Goal: Transaction & Acquisition: Book appointment/travel/reservation

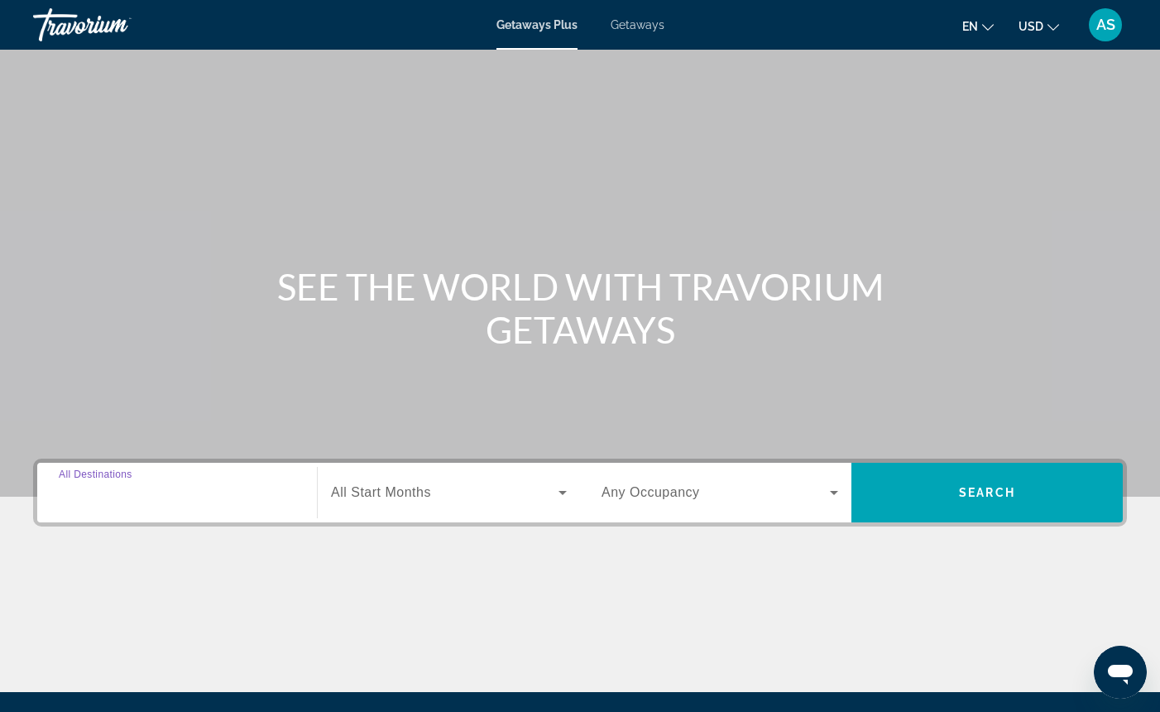
click at [170, 490] on input "Destination All Destinations" at bounding box center [177, 493] width 237 height 20
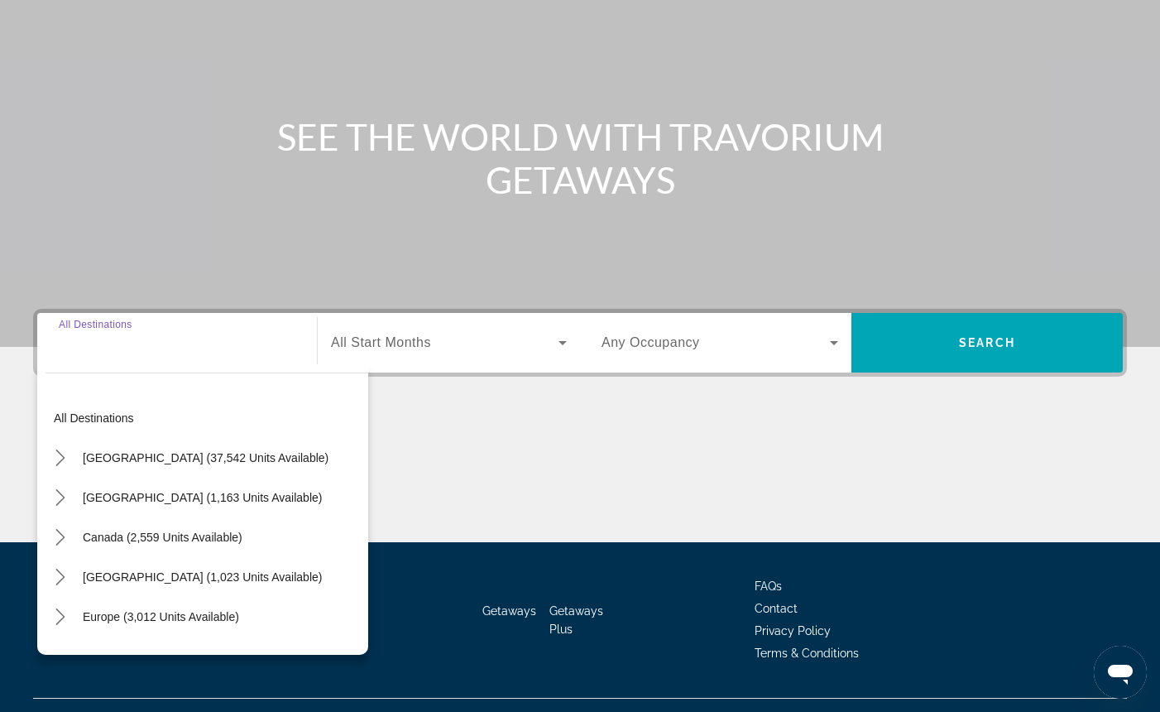
scroll to position [183, 0]
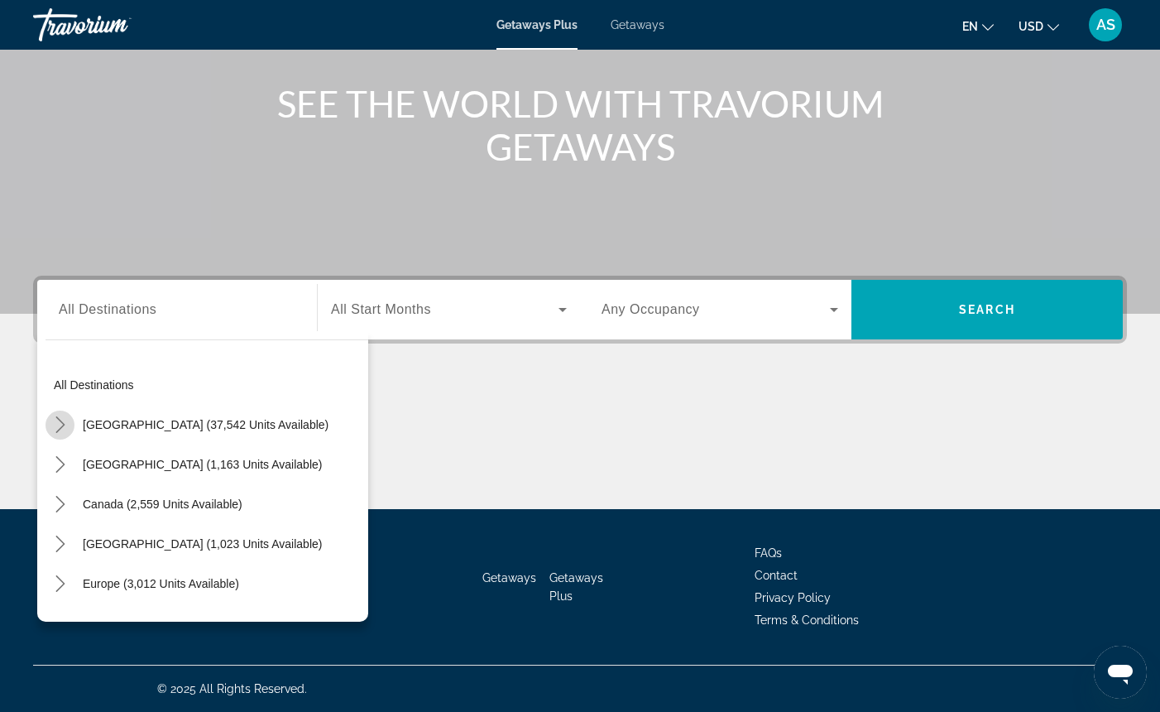
click at [63, 423] on icon "Toggle United States (37,542 units available) submenu" at bounding box center [59, 424] width 9 height 17
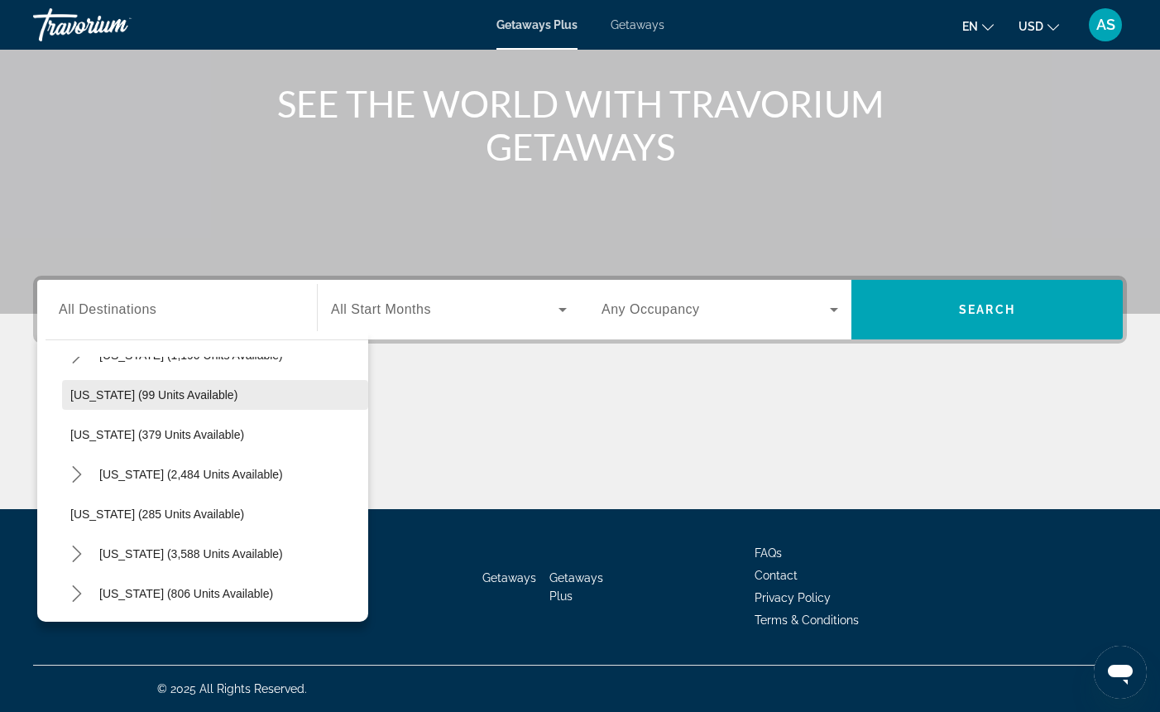
scroll to position [703, 0]
click at [293, 397] on span "Select destination: Michigan (99 units available)" at bounding box center [215, 396] width 306 height 40
type input "**********"
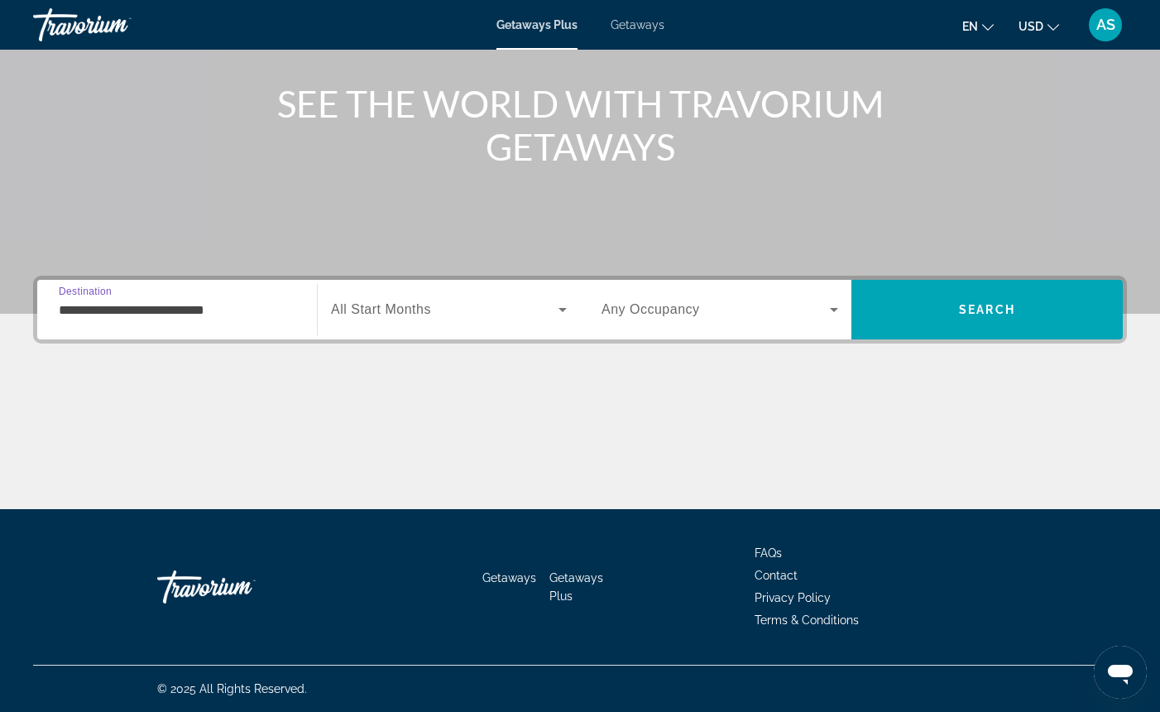
scroll to position [183, 0]
click at [564, 312] on icon "Search widget" at bounding box center [563, 310] width 20 height 20
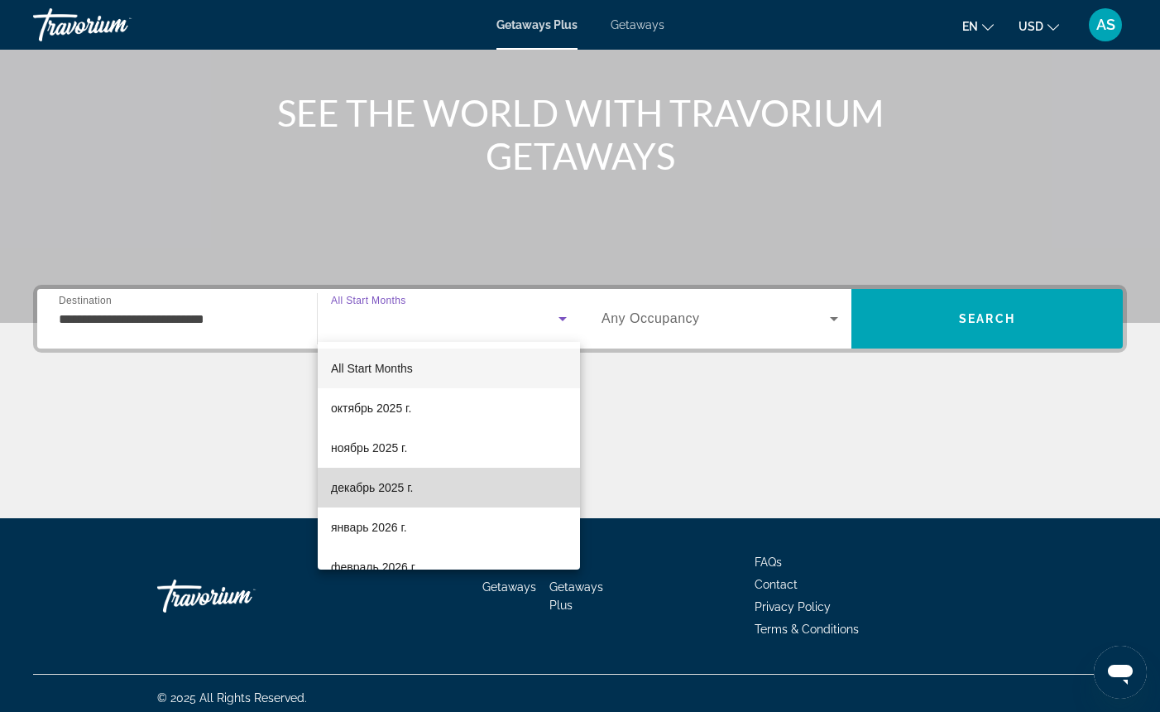
scroll to position [0, 0]
click at [392, 492] on span "декабрь 2025 г." at bounding box center [372, 486] width 82 height 20
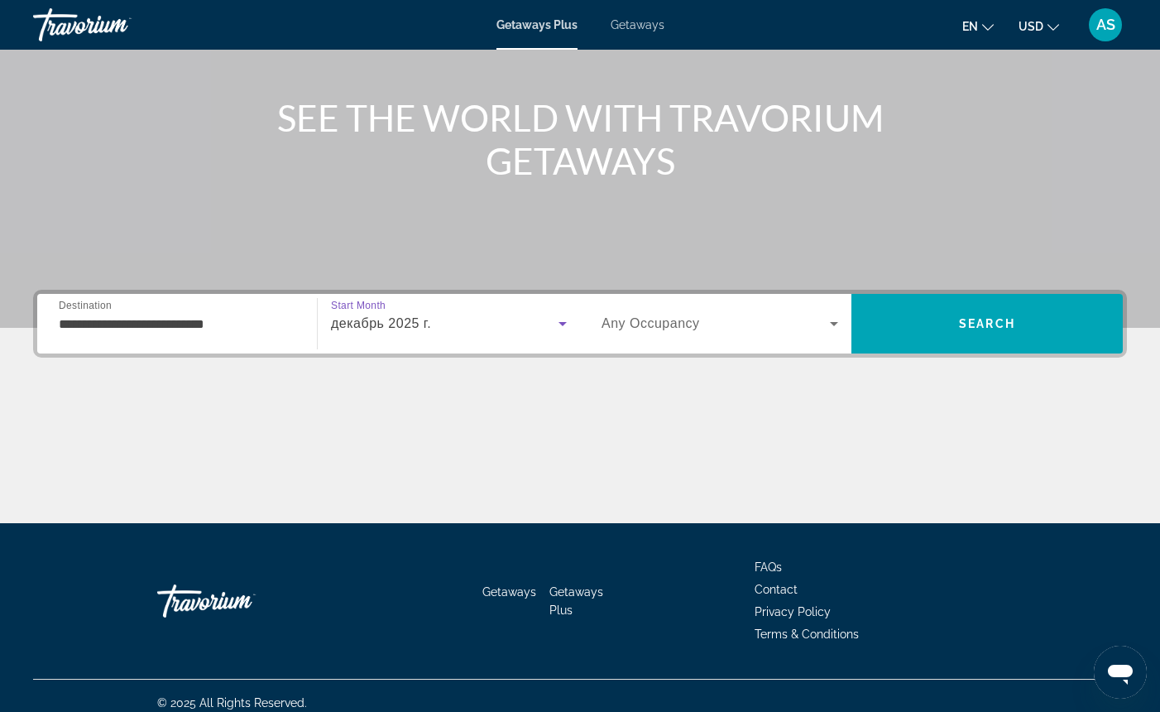
scroll to position [170, 0]
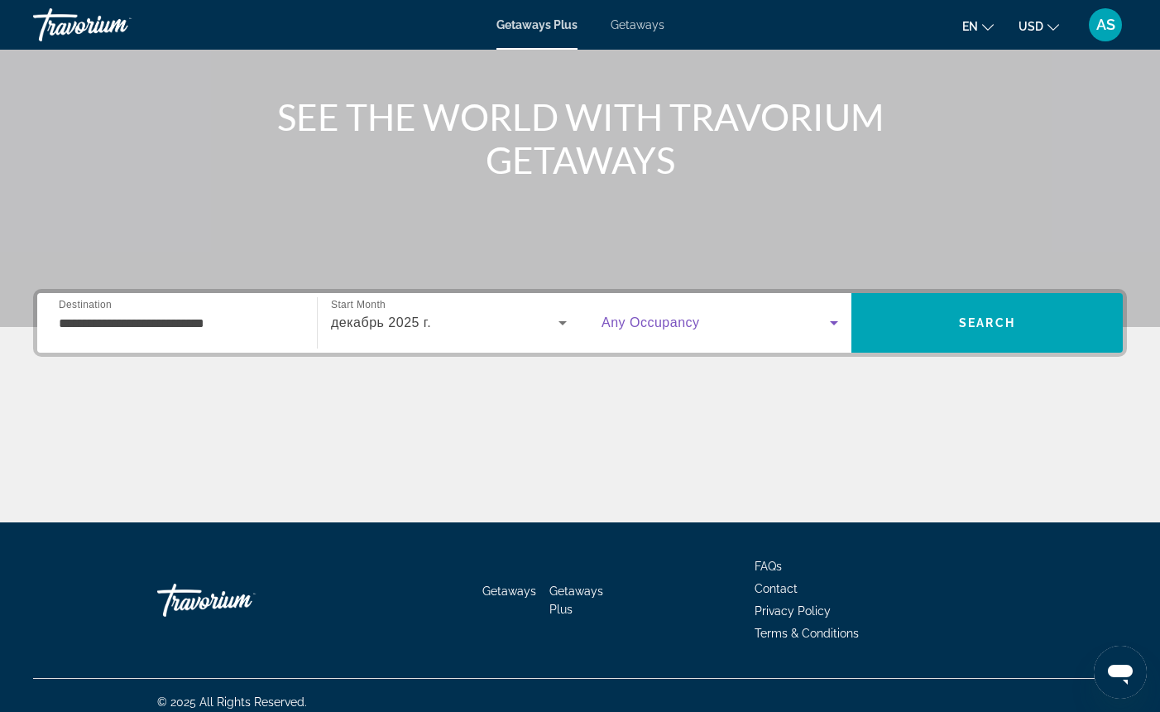
click at [834, 322] on icon "Search widget" at bounding box center [834, 323] width 8 height 4
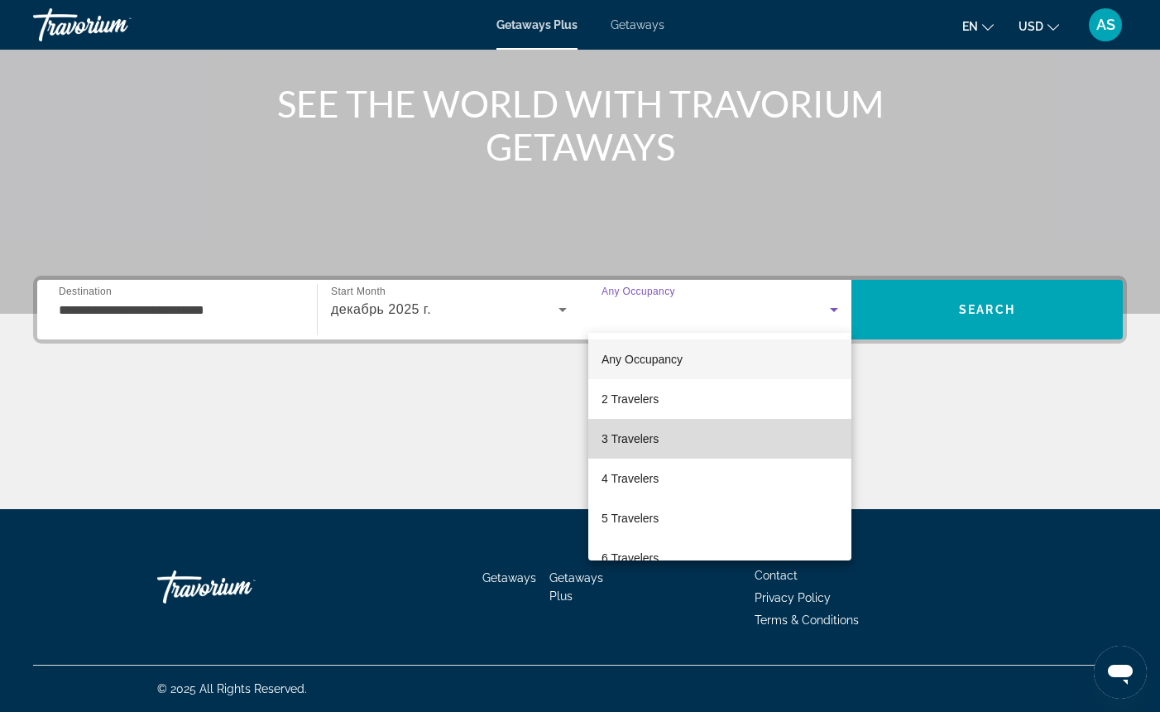
click at [765, 439] on mat-option "3 Travelers" at bounding box center [719, 439] width 263 height 40
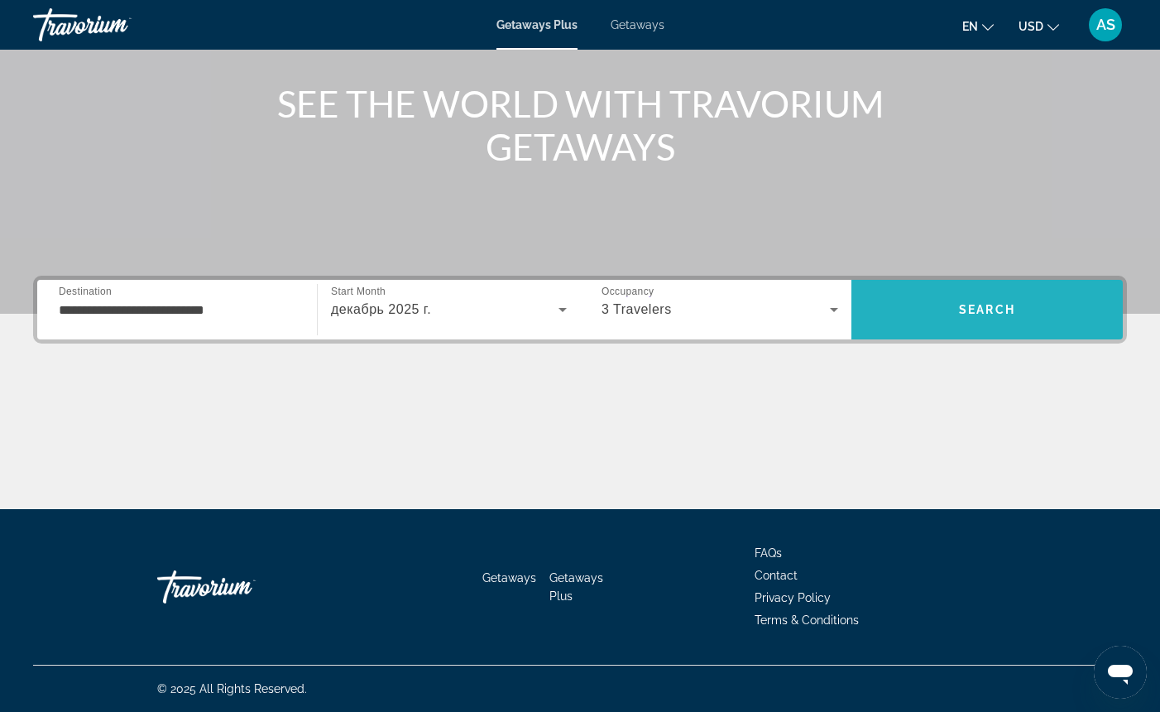
click at [928, 306] on span "Search" at bounding box center [986, 310] width 271 height 40
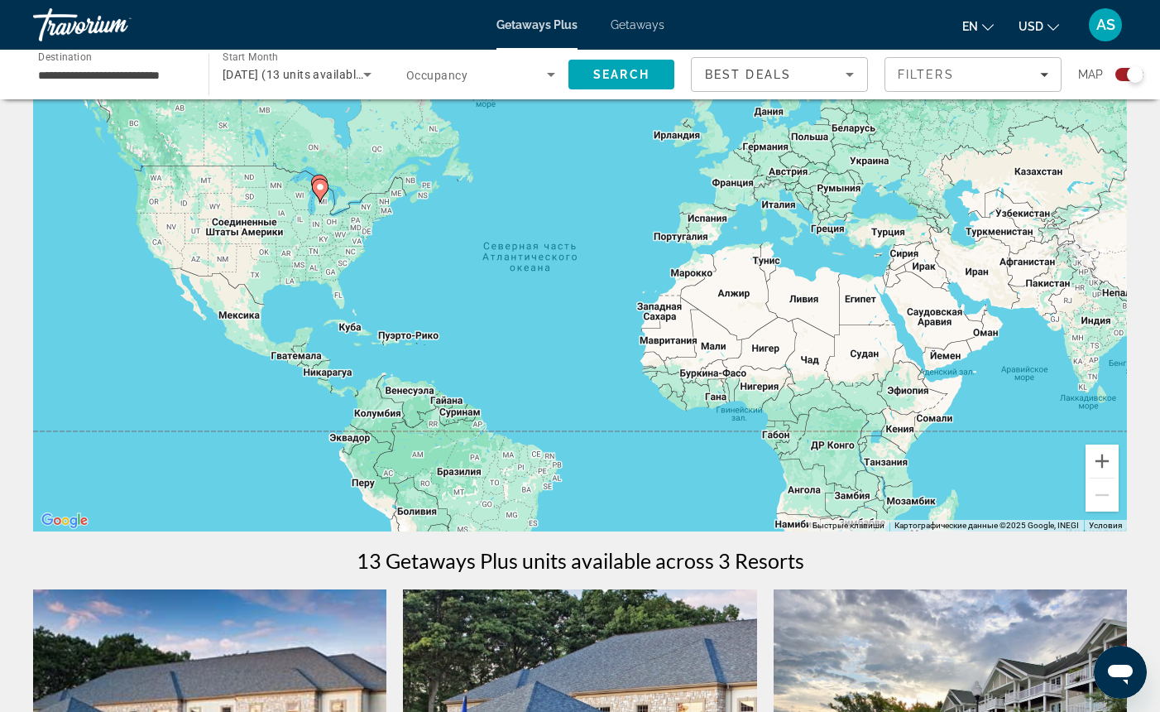
scroll to position [75, 0]
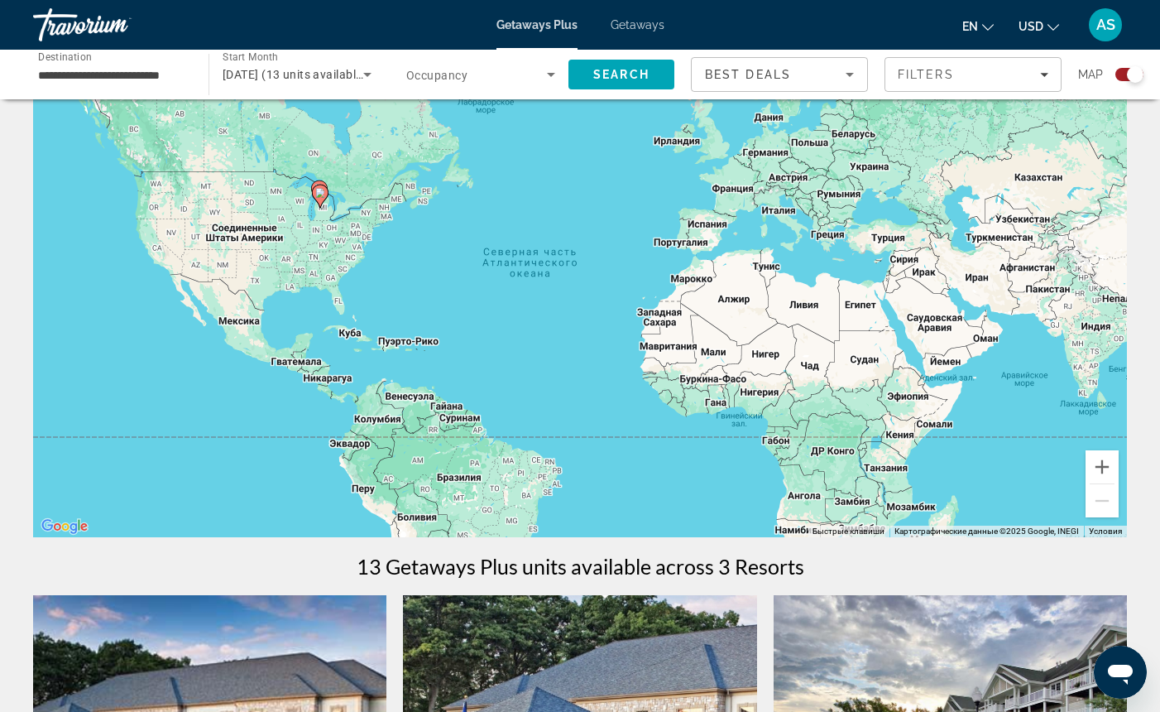
click at [294, 180] on div "Чтобы активировать перетаскивание с помощью клавиатуры, нажмите Alt + Ввод. Пос…" at bounding box center [580, 289] width 1094 height 496
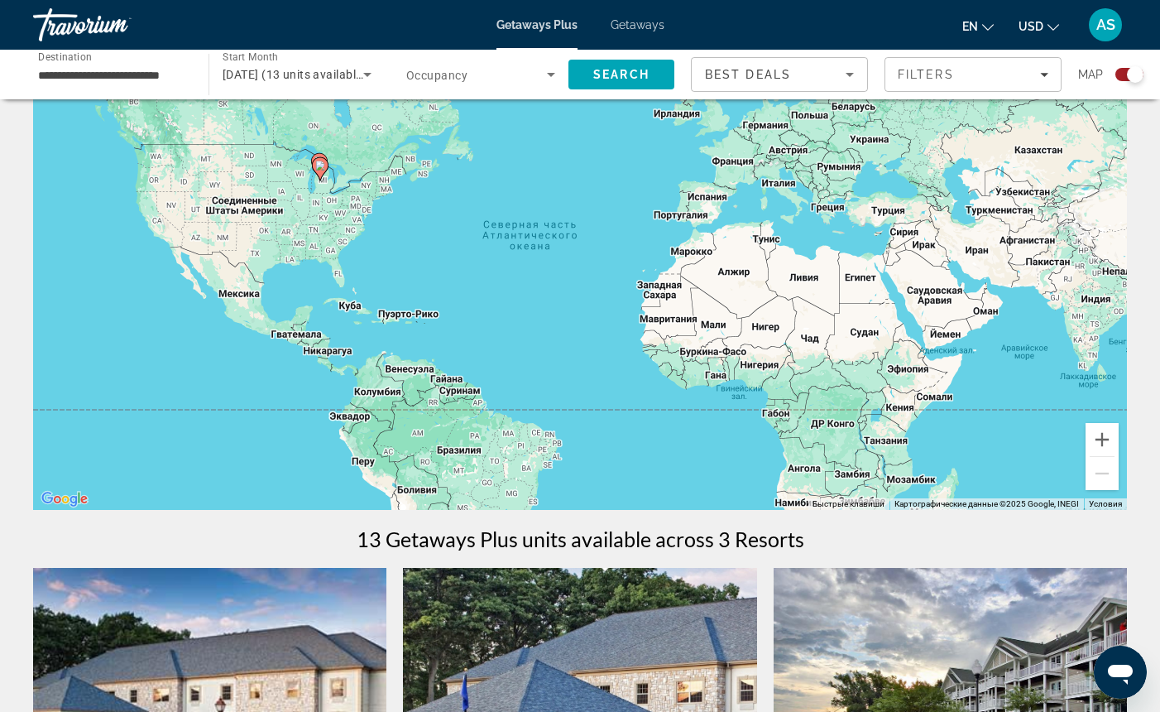
scroll to position [110, 0]
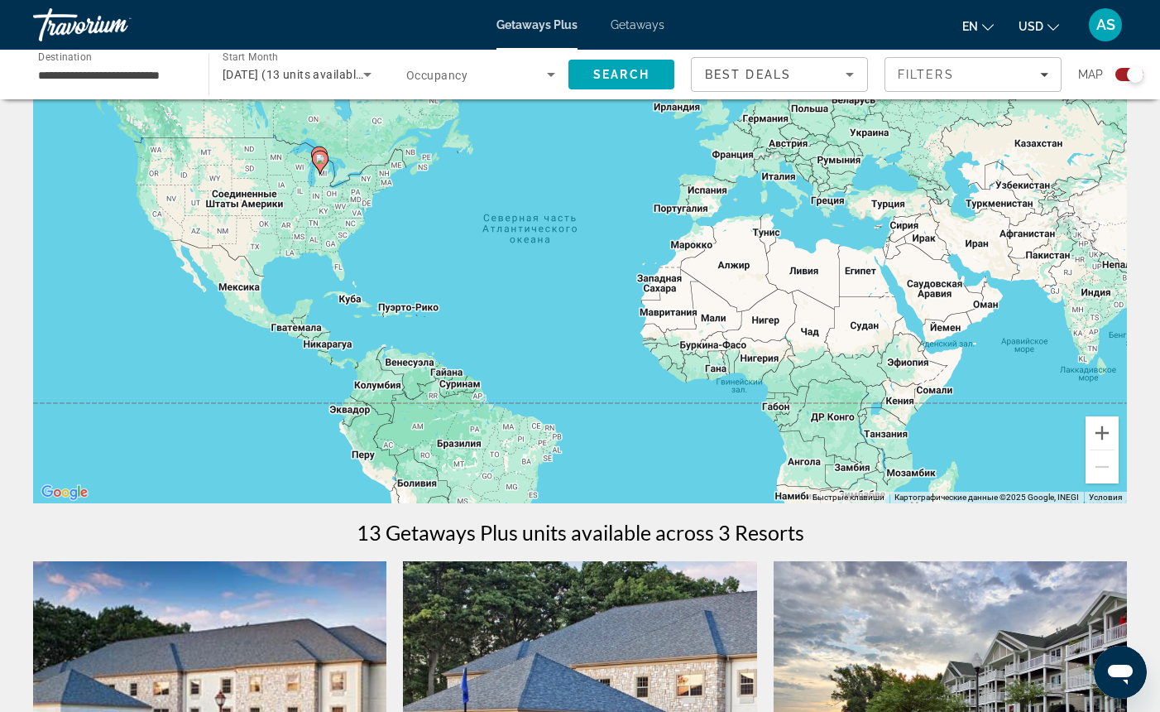
click at [282, 217] on div "Чтобы активировать перетаскивание с помощью клавиатуры, нажмите Alt + Ввод. Пос…" at bounding box center [580, 255] width 1094 height 496
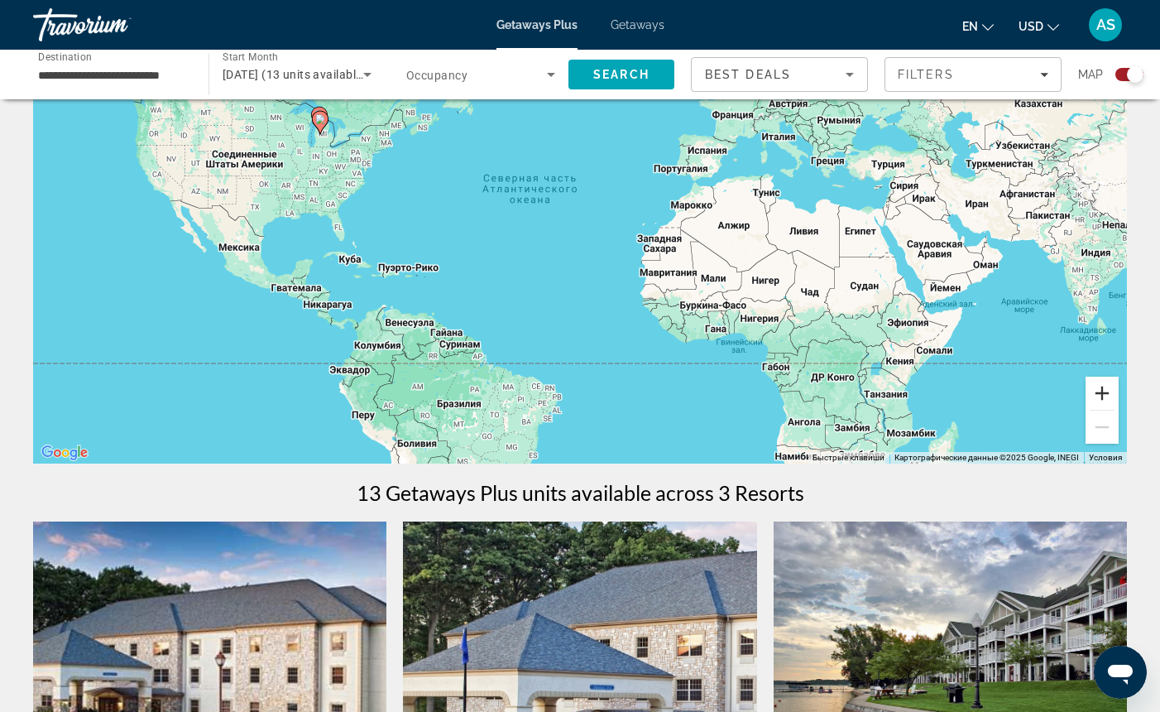
scroll to position [149, 1]
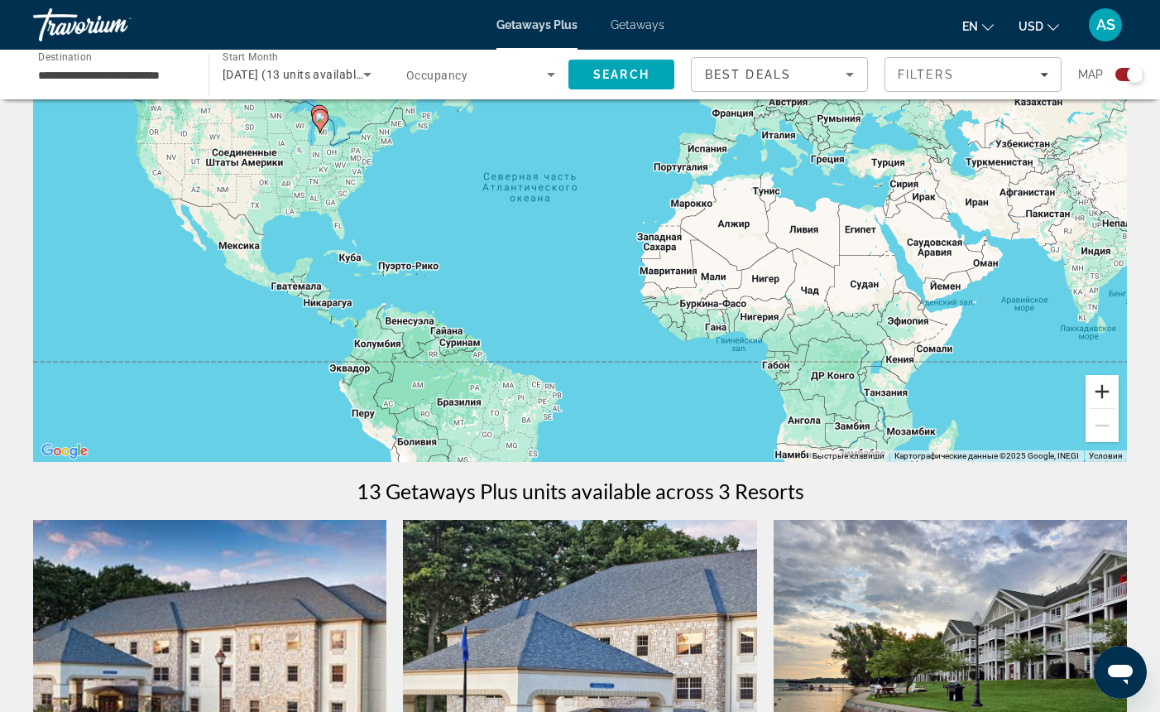
click at [1101, 393] on button "Увеличить" at bounding box center [1102, 391] width 33 height 33
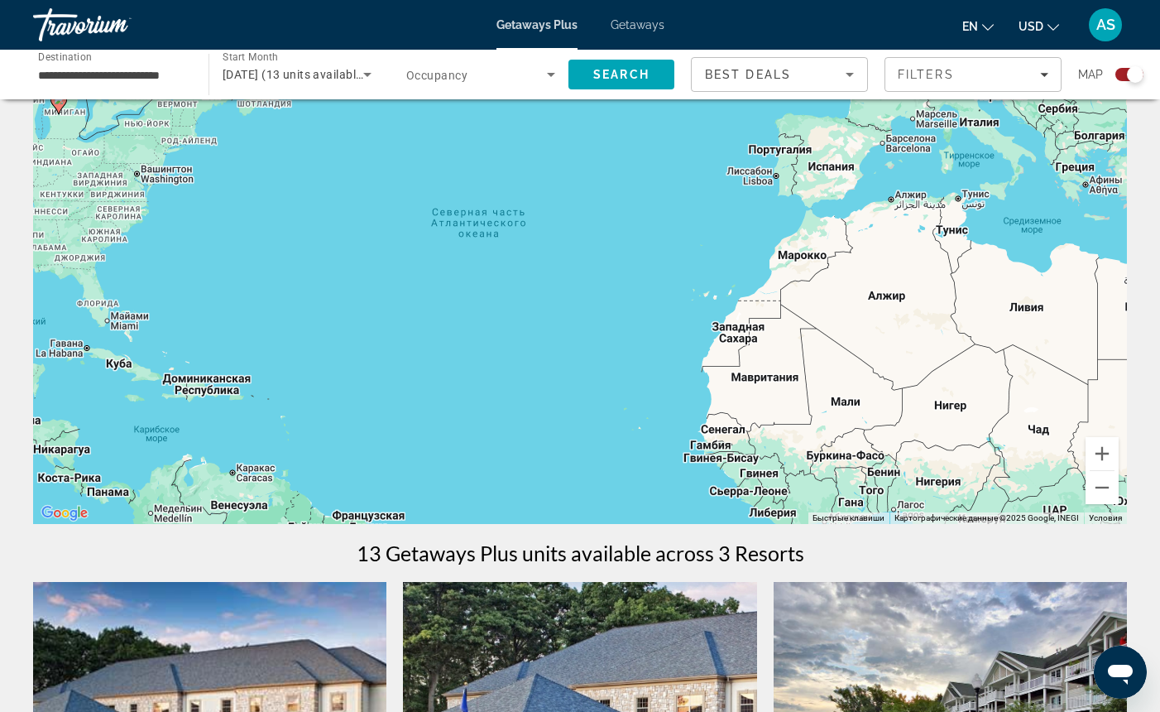
scroll to position [0, 0]
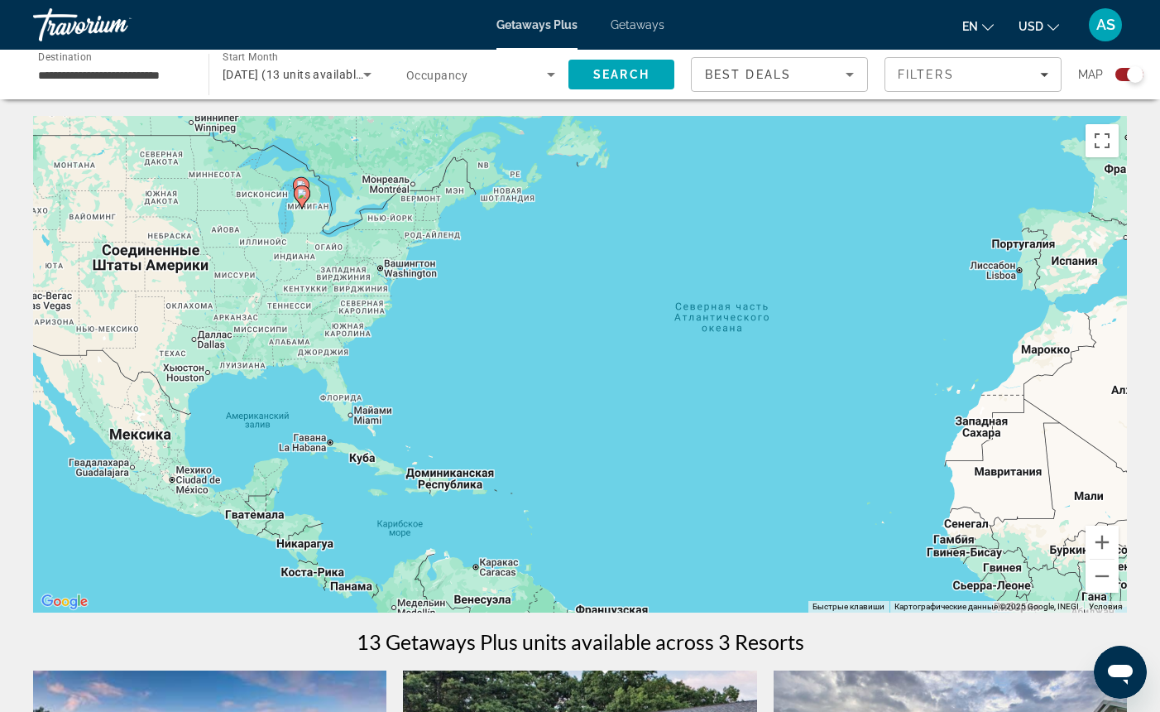
drag, startPoint x: 408, startPoint y: 276, endPoint x: 653, endPoint y: 282, distance: 245.0
click at [653, 282] on div "Чтобы активировать перетаскивание с помощью клавиатуры, нажмите Alt + Ввод. Пос…" at bounding box center [580, 364] width 1094 height 496
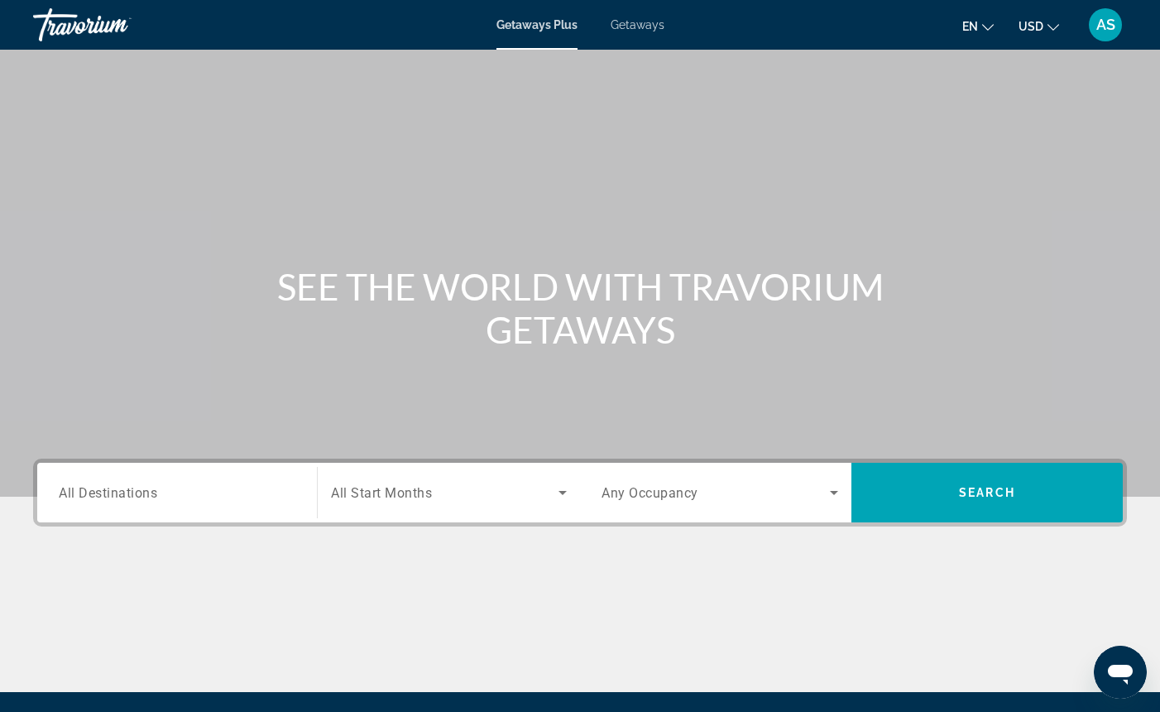
scroll to position [9, 0]
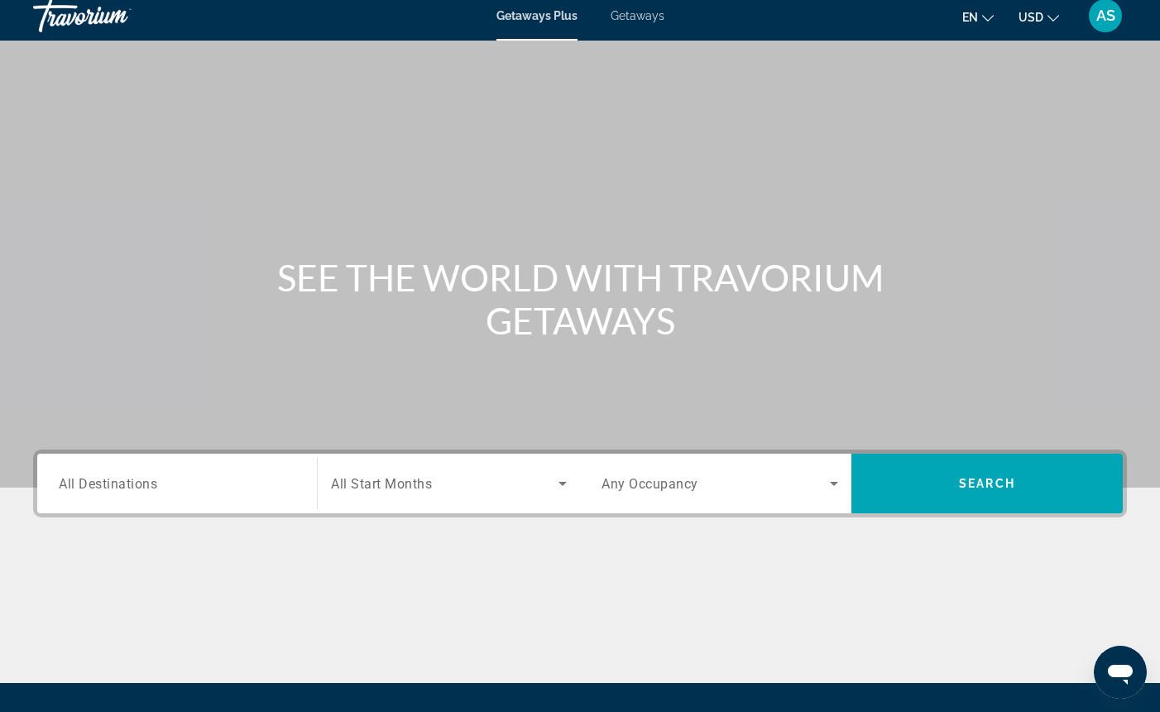
click at [626, 23] on div "Getaways Plus Getaways en English Español Français Italiano Português русский U…" at bounding box center [580, 15] width 1160 height 43
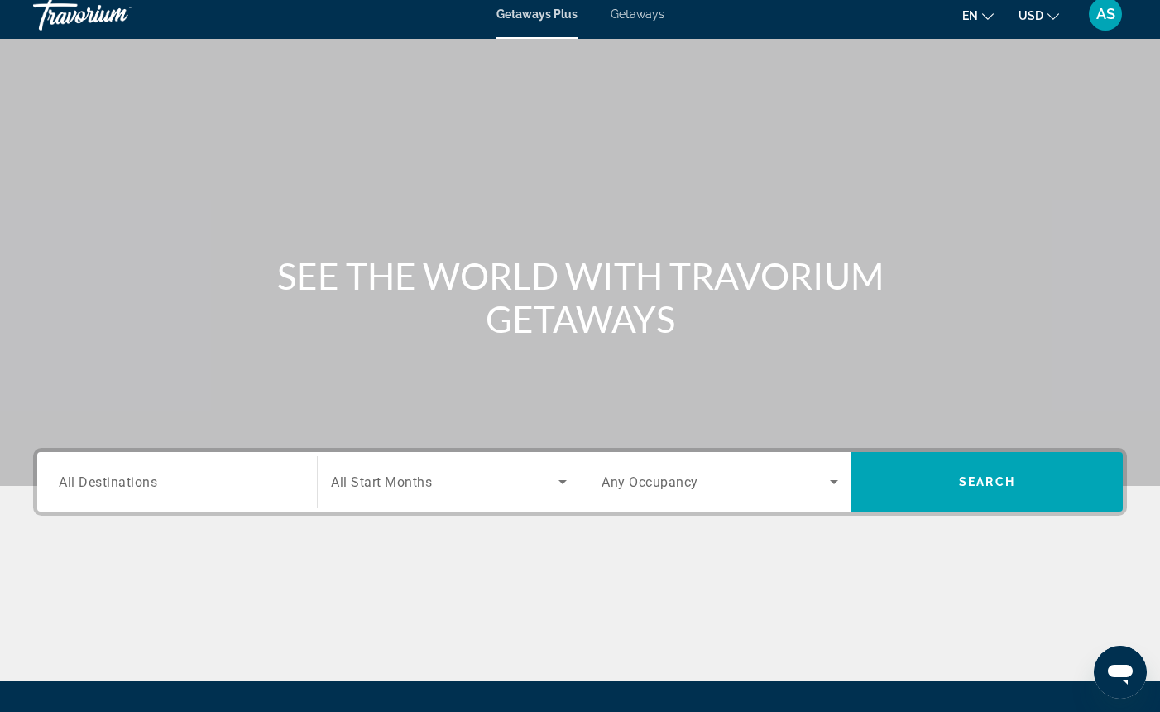
click at [626, 15] on span "Getaways" at bounding box center [638, 13] width 54 height 13
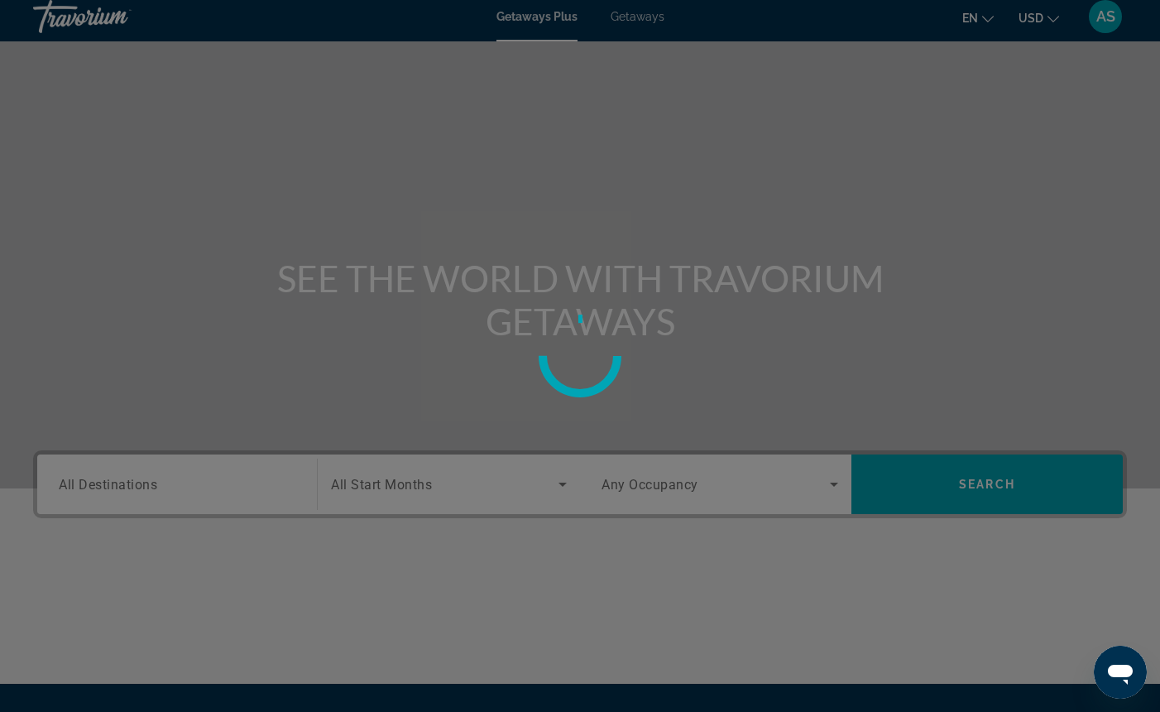
scroll to position [12, 0]
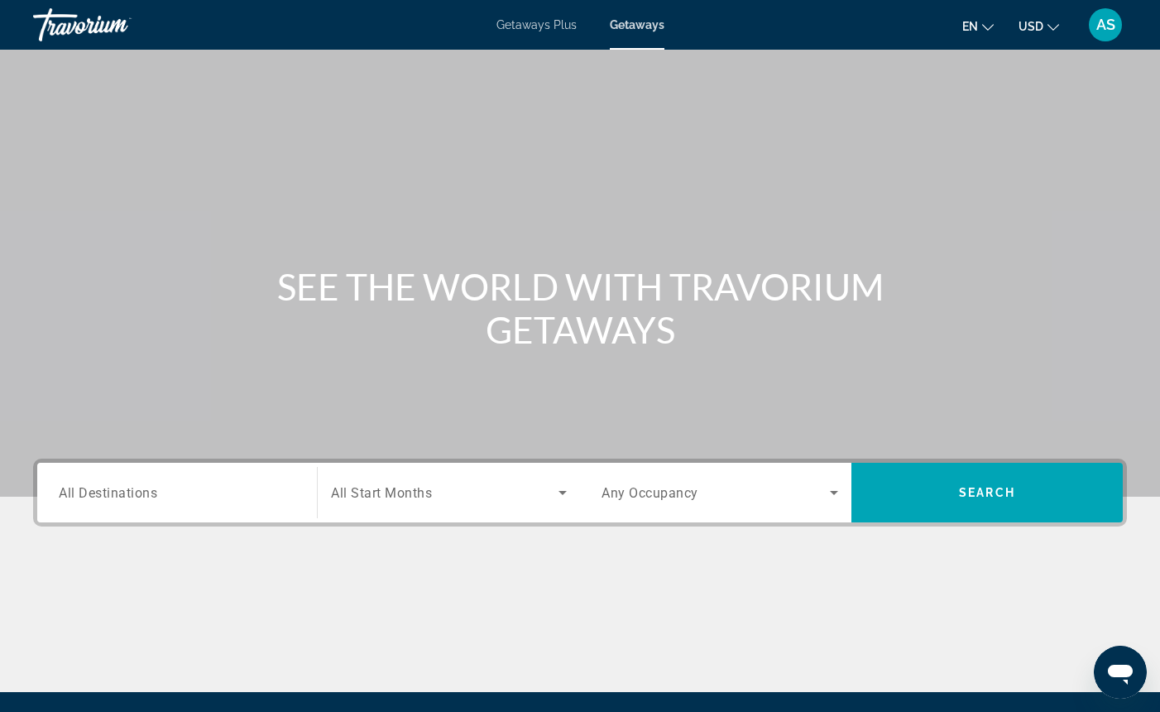
click at [216, 503] on div "Search widget" at bounding box center [177, 492] width 237 height 47
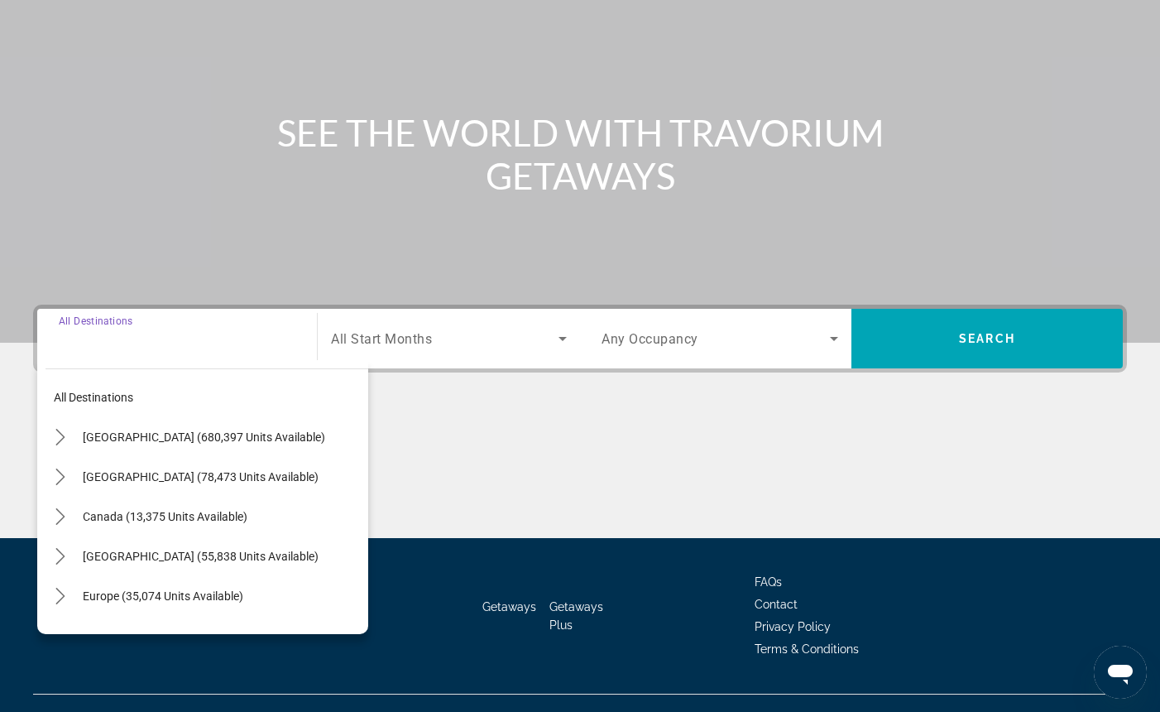
scroll to position [183, 0]
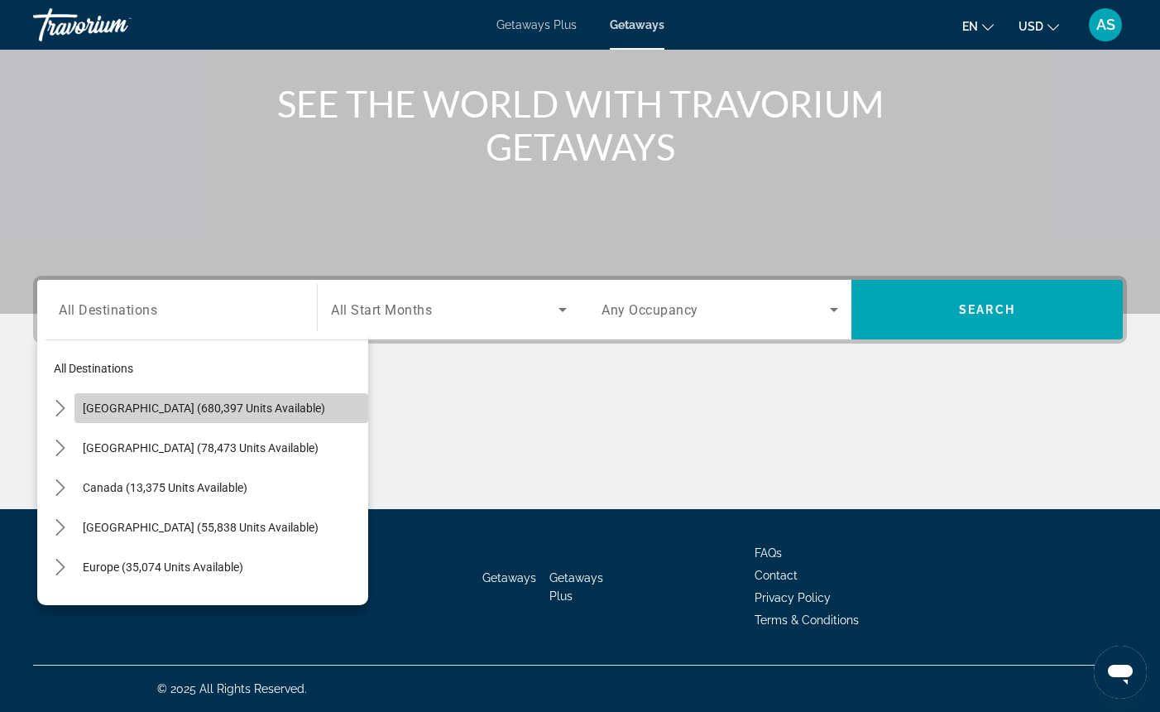
click at [111, 408] on span "[GEOGRAPHIC_DATA] (680,397 units available)" at bounding box center [204, 407] width 242 height 13
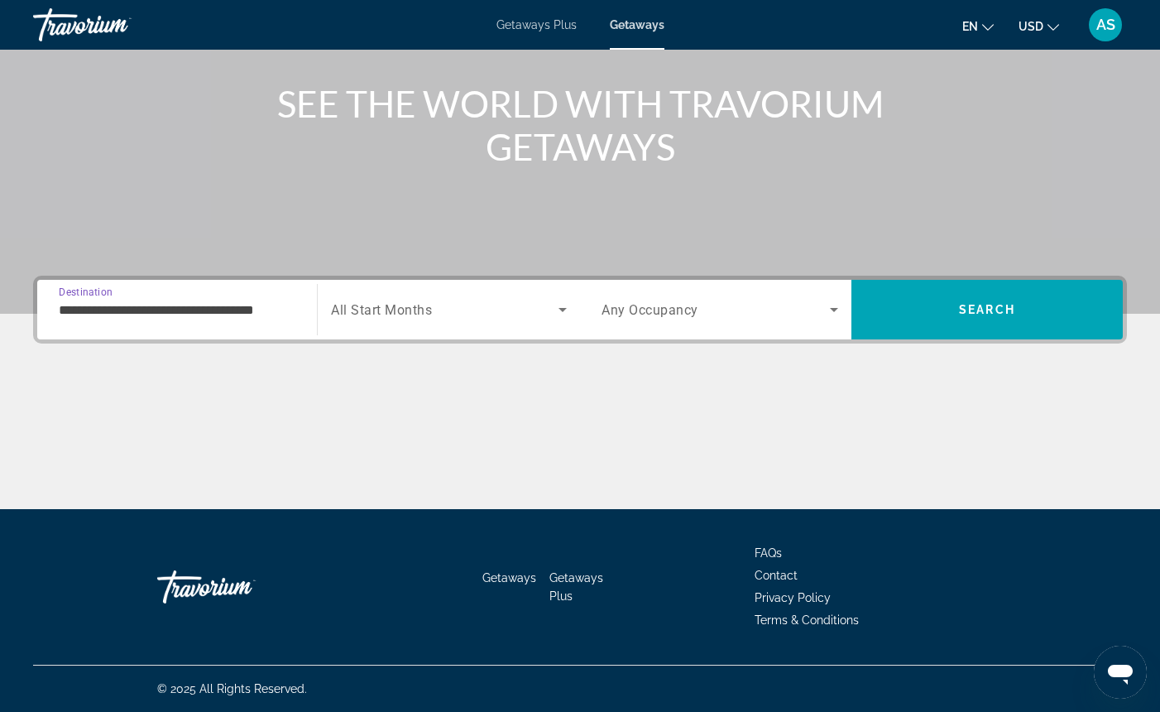
click at [97, 308] on input "**********" at bounding box center [177, 310] width 237 height 20
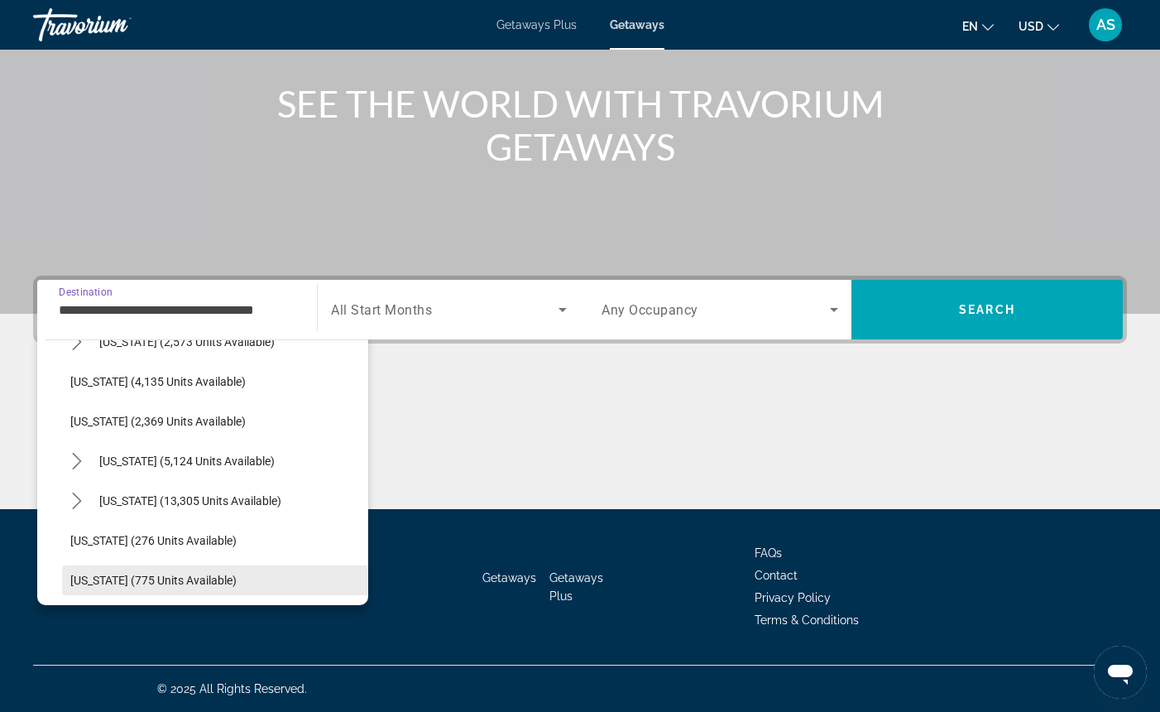
scroll to position [1019, 0]
click at [161, 536] on span "[US_STATE] (276 units available)" at bounding box center [153, 541] width 166 height 13
type input "**********"
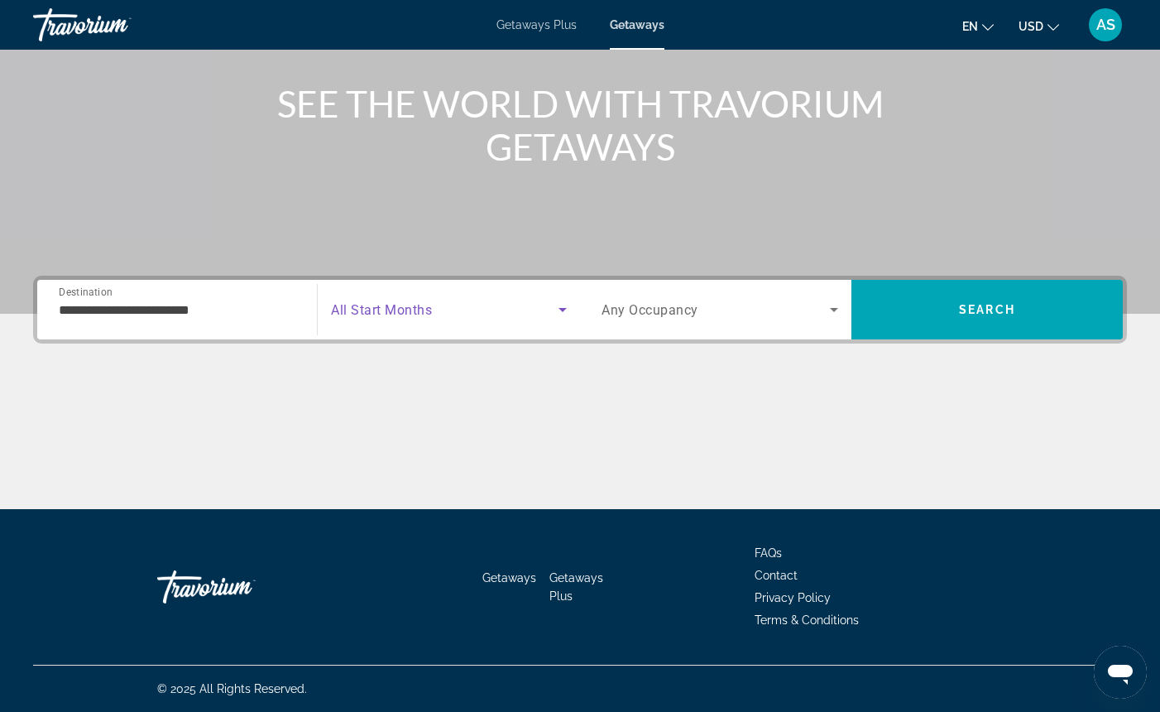
click at [562, 307] on icon "Search widget" at bounding box center [563, 310] width 20 height 20
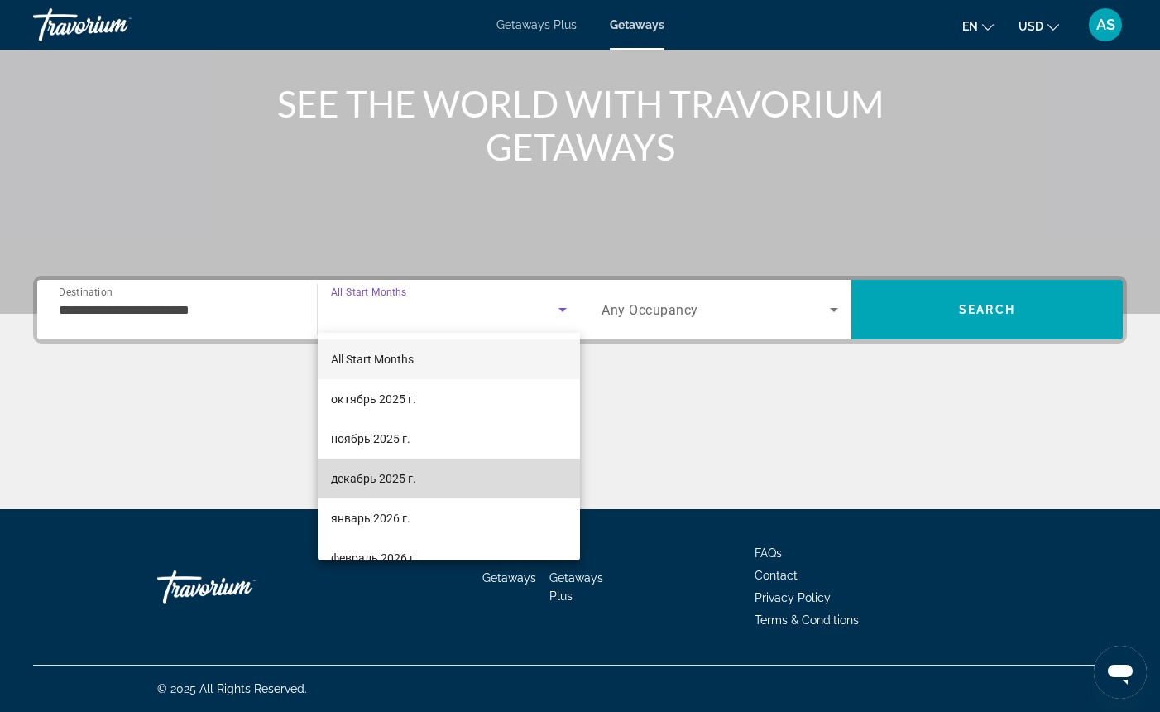
click at [420, 482] on mat-option "декабрь 2025 г." at bounding box center [449, 478] width 262 height 40
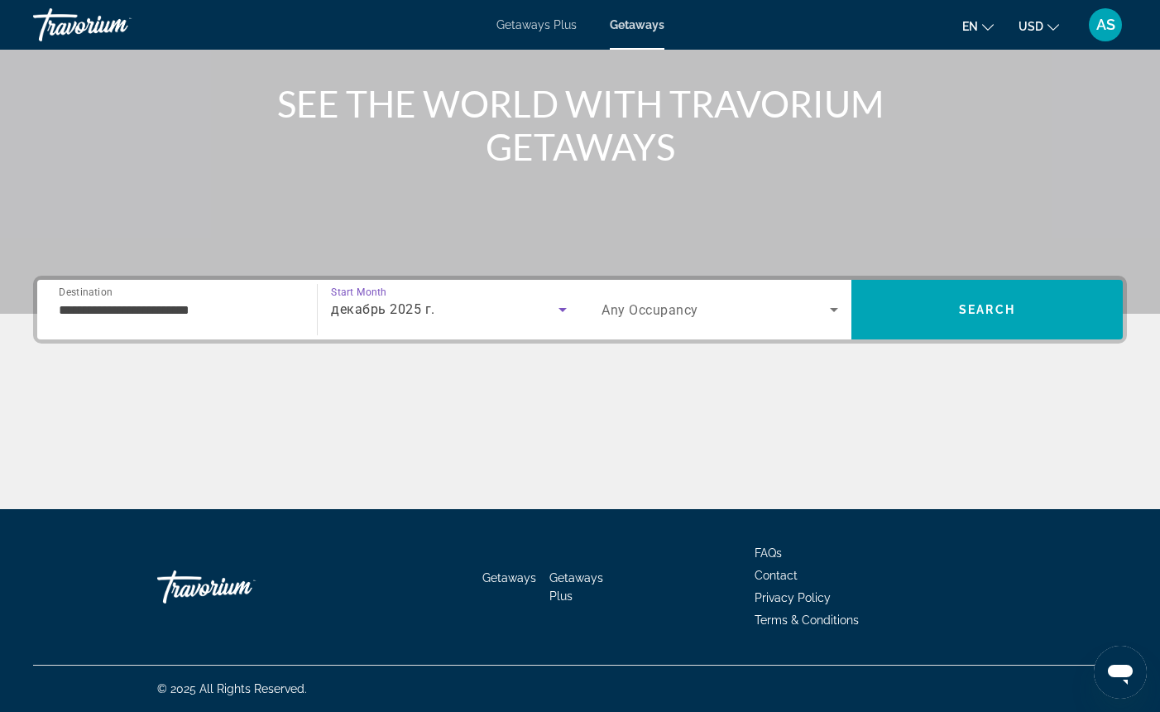
click at [834, 309] on icon "Search widget" at bounding box center [834, 310] width 8 height 4
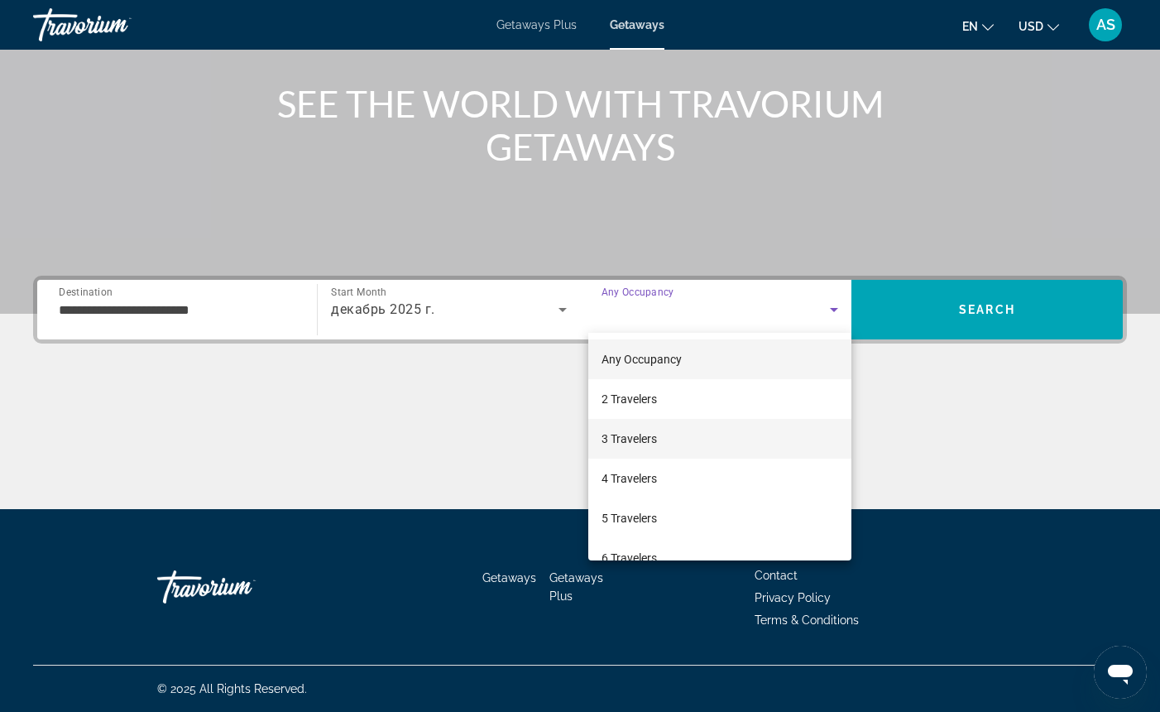
click at [698, 433] on mat-option "3 Travelers" at bounding box center [719, 439] width 263 height 40
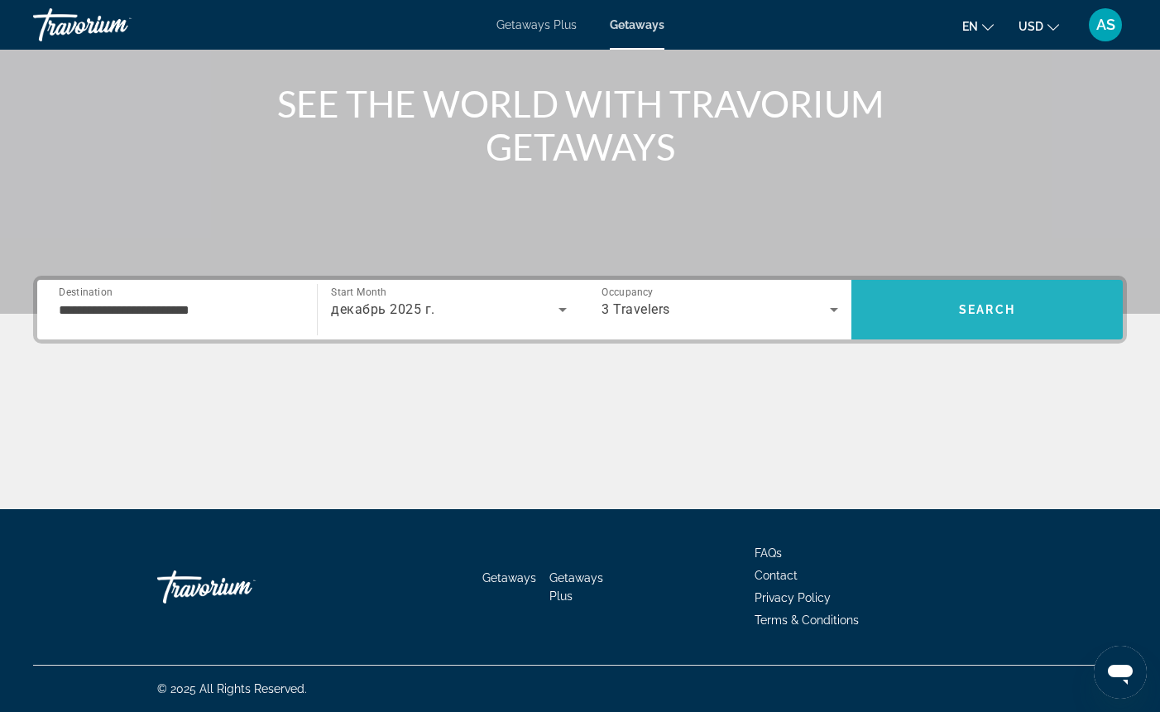
click at [883, 302] on span "Search" at bounding box center [986, 310] width 271 height 40
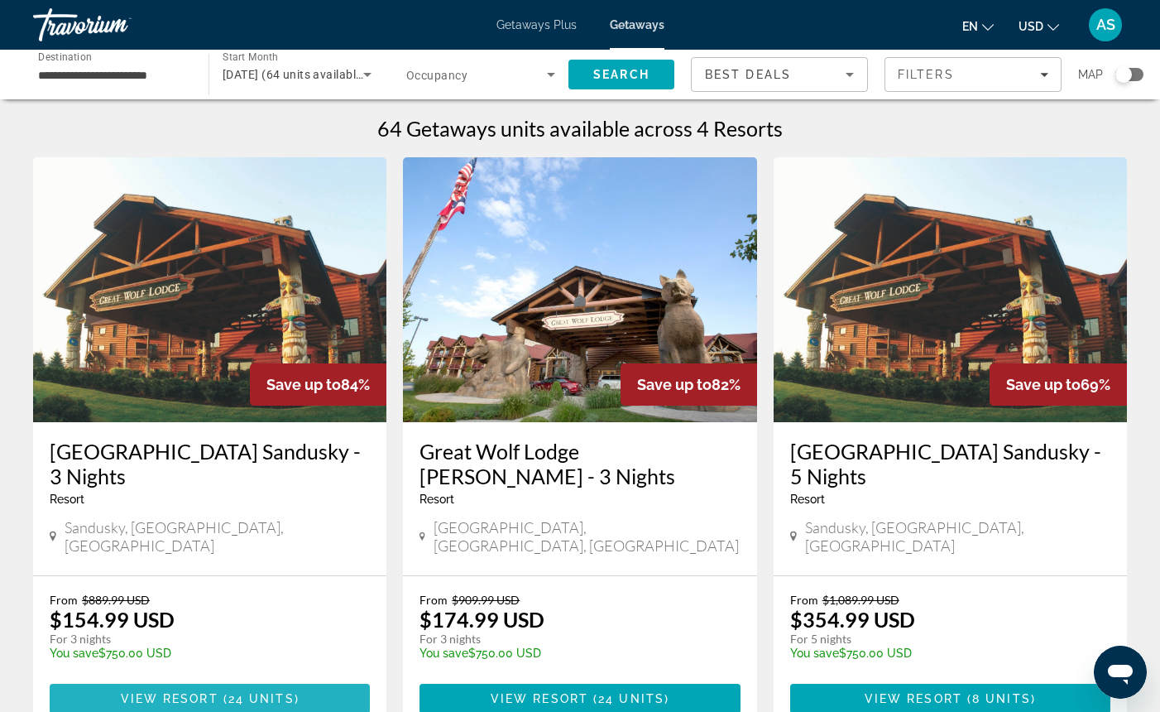
click at [225, 692] on span "( 24 units )" at bounding box center [258, 698] width 81 height 13
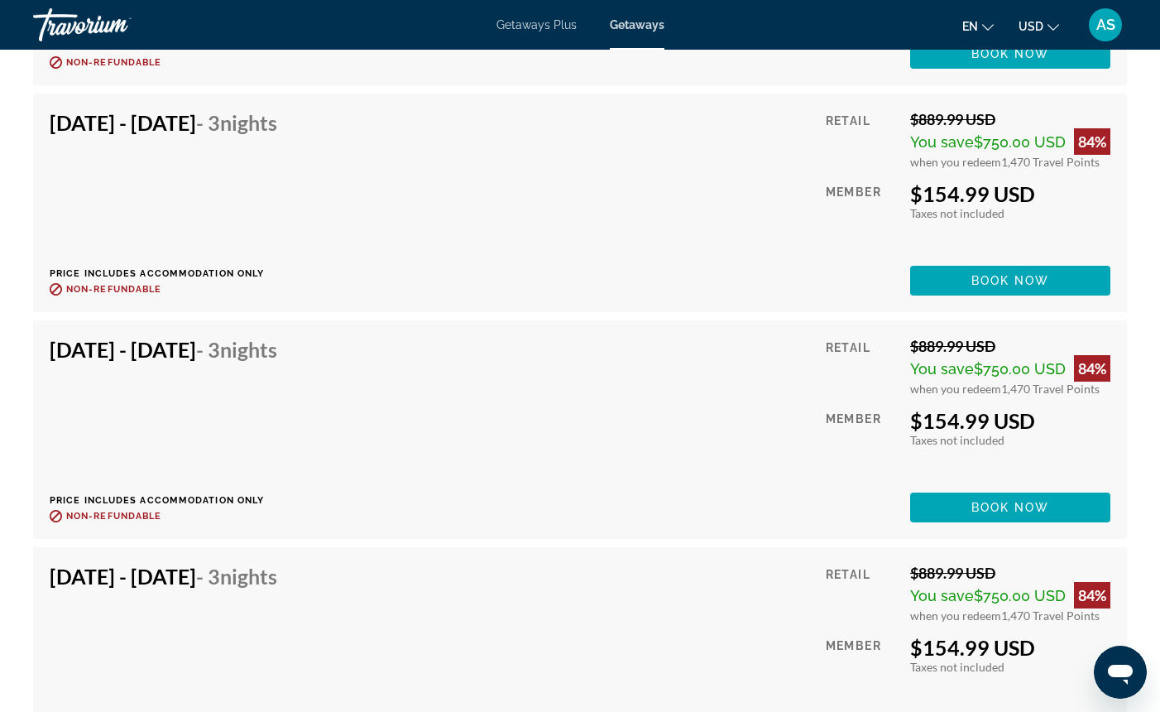
scroll to position [2985, 0]
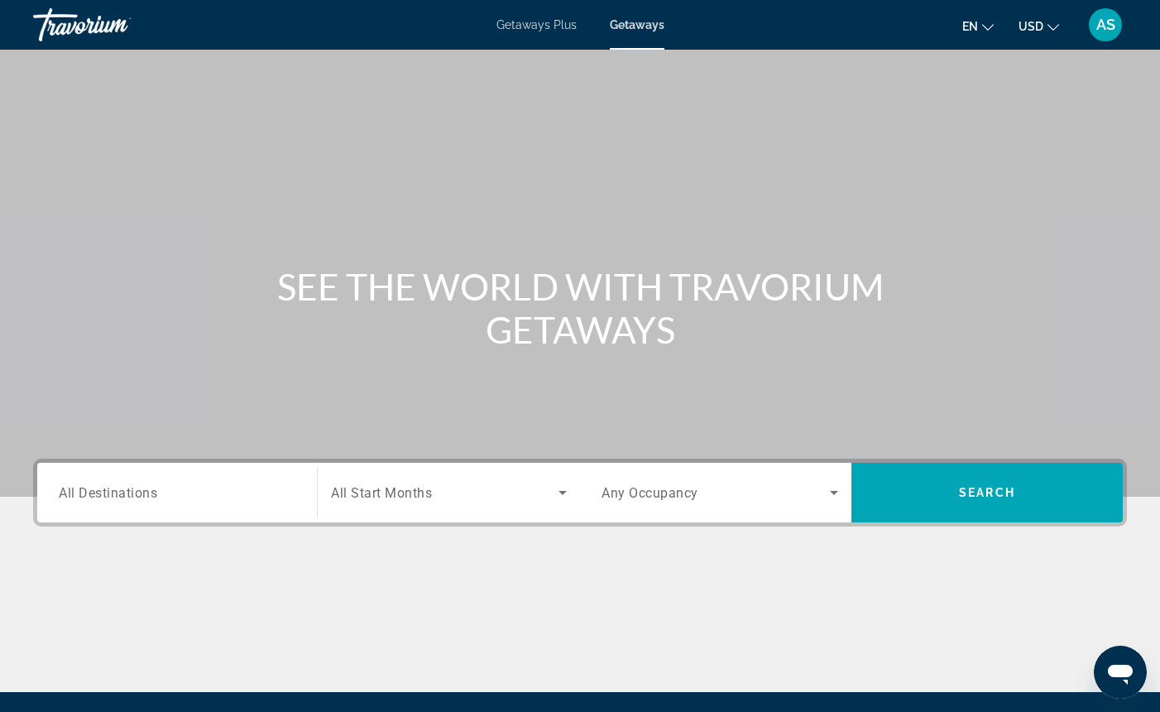
click at [248, 504] on div "Search widget" at bounding box center [177, 492] width 237 height 47
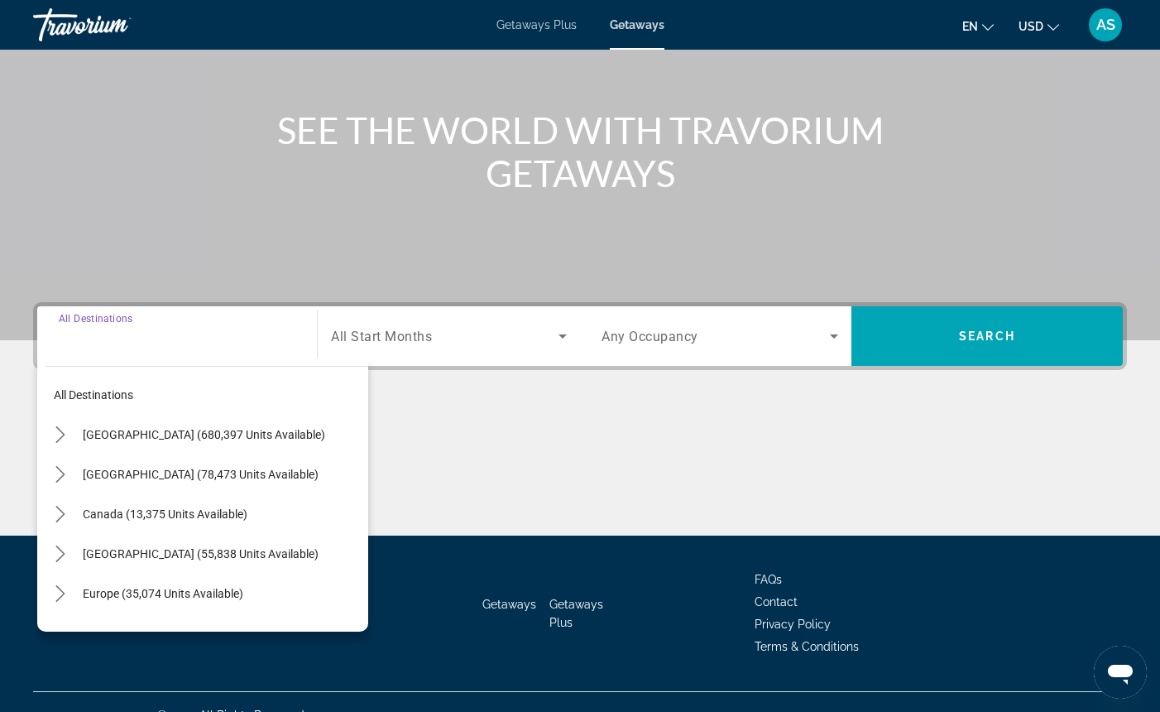
scroll to position [183, 0]
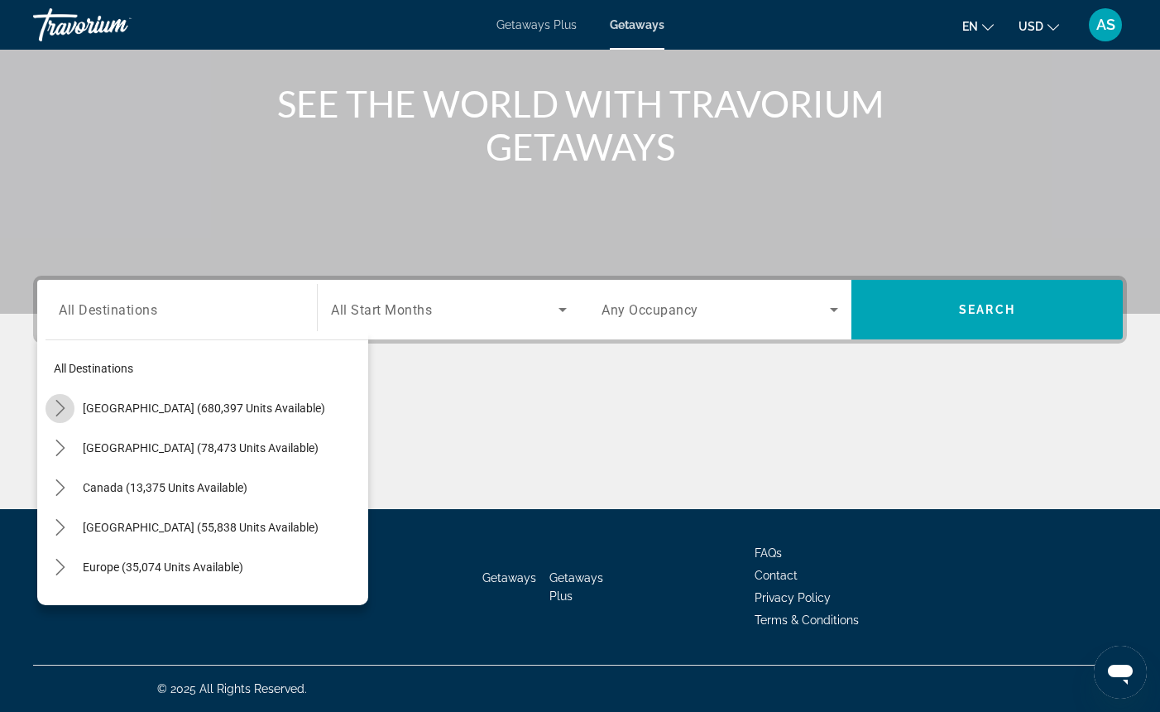
click at [63, 405] on icon "Toggle United States (680,397 units available) submenu" at bounding box center [60, 408] width 17 height 17
